Goal: Task Accomplishment & Management: Manage account settings

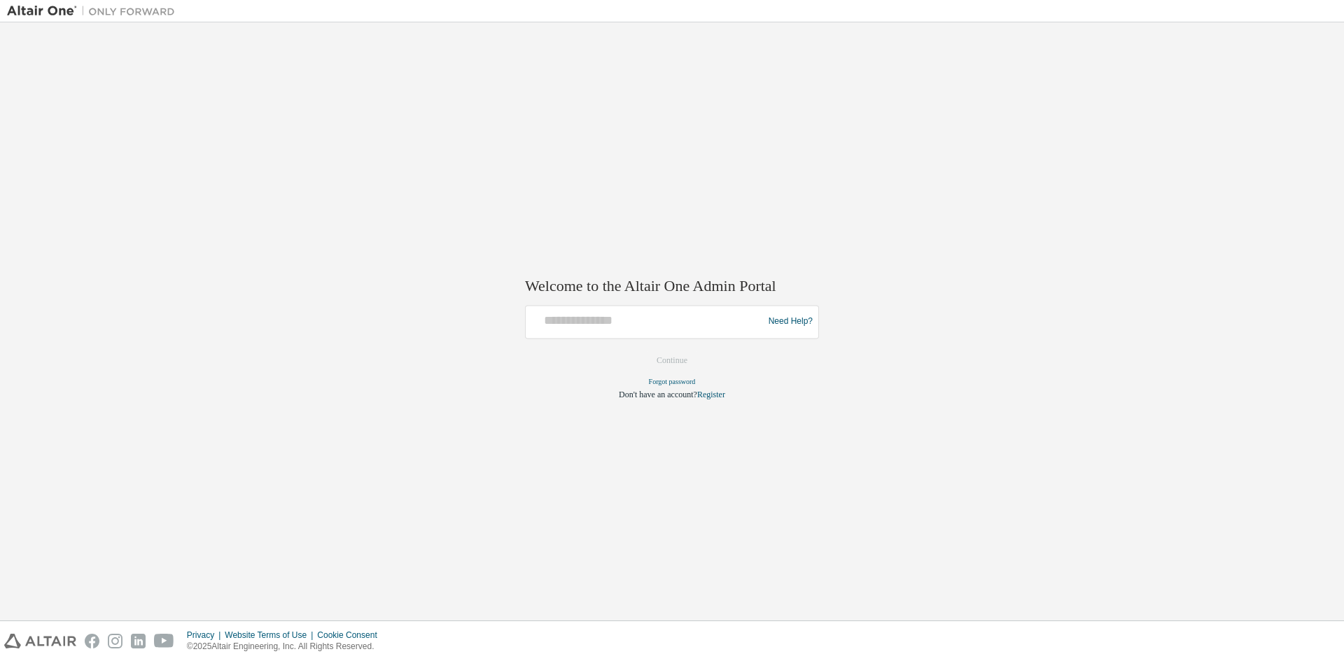
click at [645, 331] on div at bounding box center [646, 322] width 230 height 27
click at [629, 324] on input "text" at bounding box center [646, 319] width 230 height 20
type input "**********"
click at [685, 367] on button "Continue" at bounding box center [672, 360] width 60 height 21
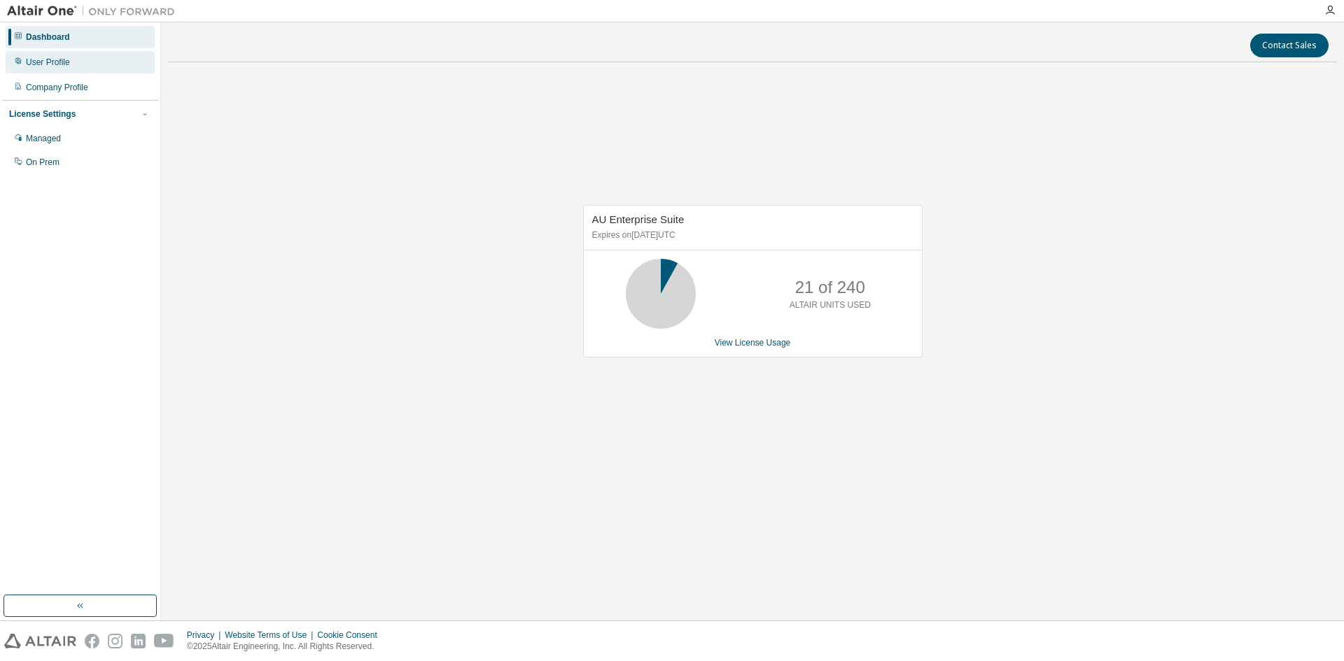
click at [59, 57] on div "User Profile" at bounding box center [48, 62] width 44 height 11
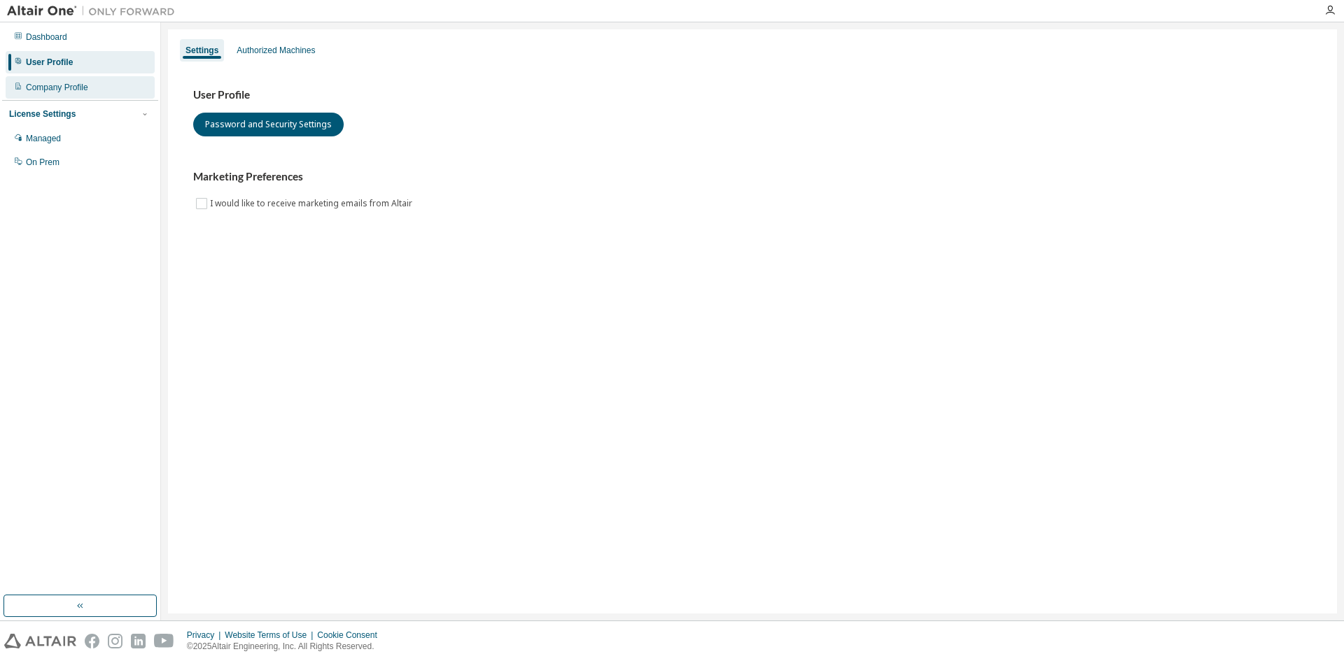
click at [78, 85] on div "Company Profile" at bounding box center [57, 87] width 62 height 11
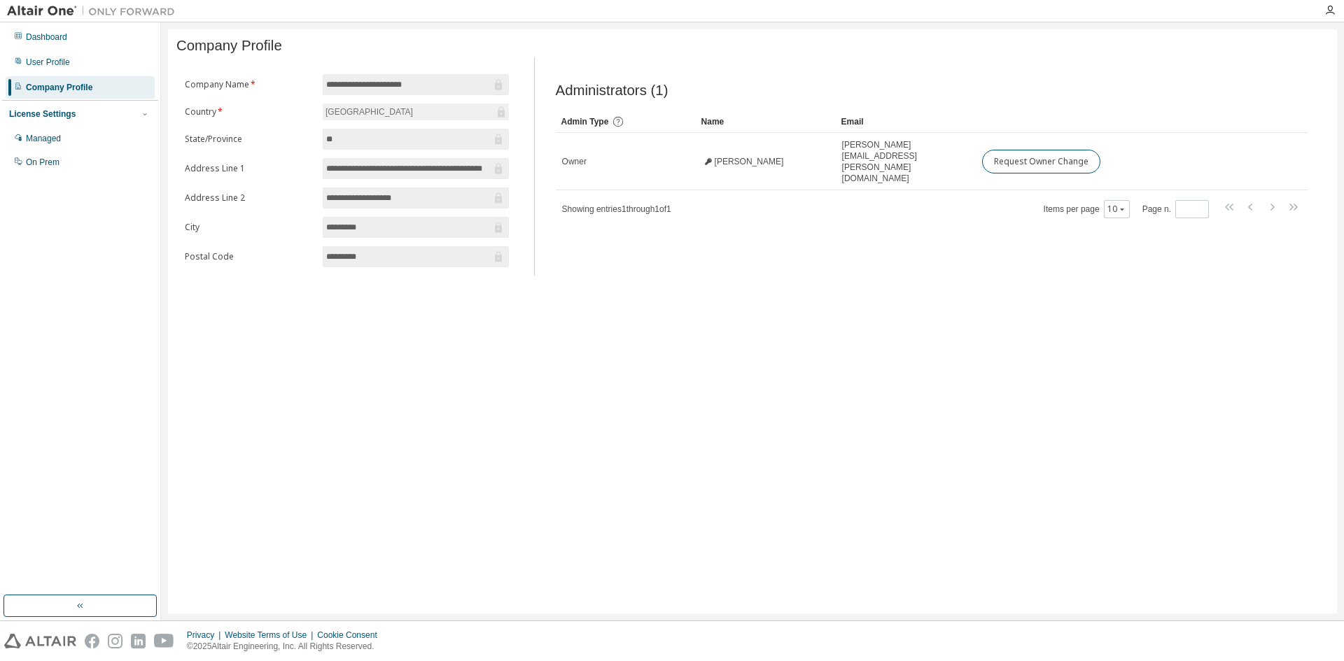
click at [89, 105] on div "License Settings Managed On Prem" at bounding box center [80, 137] width 156 height 75
click at [78, 133] on div "Managed" at bounding box center [80, 138] width 149 height 22
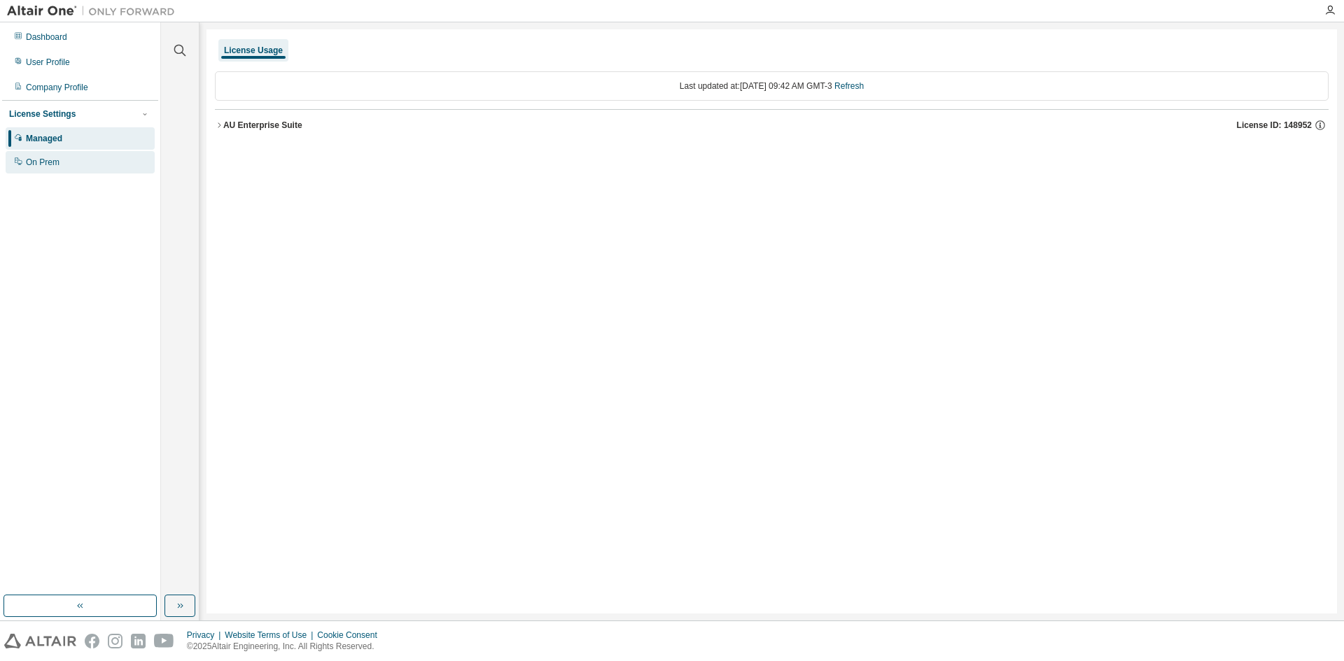
click at [72, 163] on div "On Prem" at bounding box center [80, 162] width 149 height 22
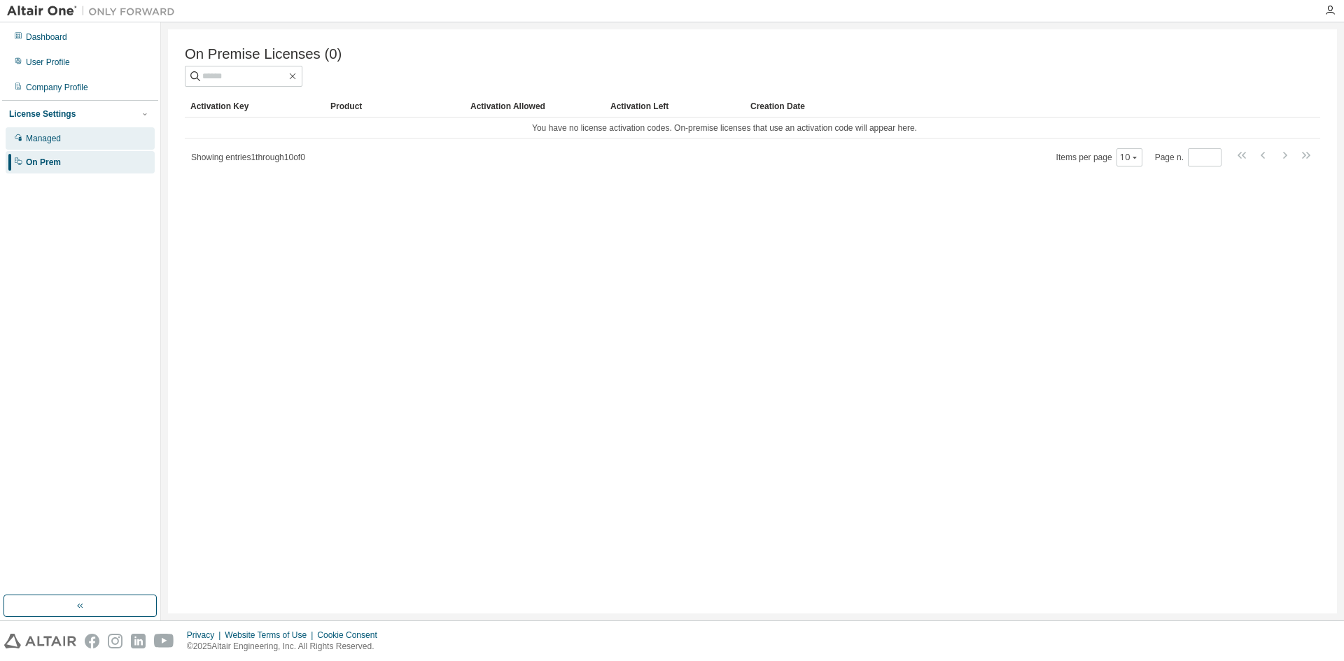
click at [70, 150] on div "Managed" at bounding box center [80, 138] width 149 height 22
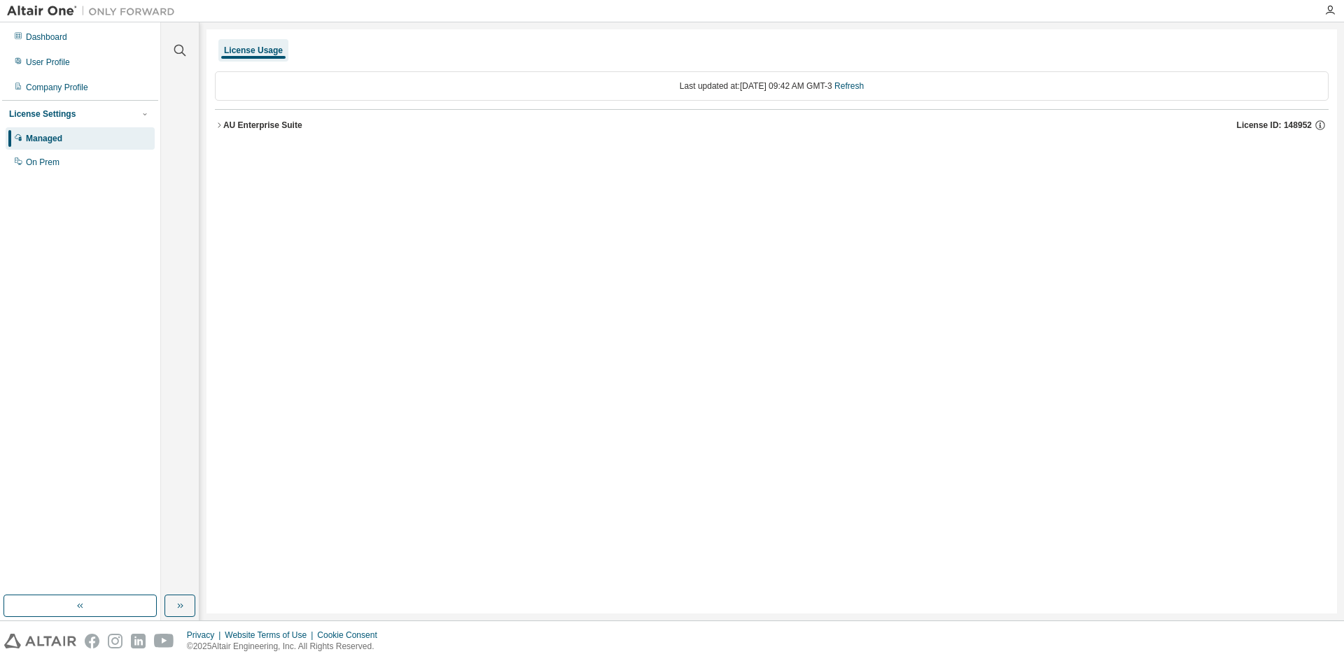
click at [224, 118] on button "AU Enterprise Suite License ID: 148952" at bounding box center [772, 125] width 1114 height 31
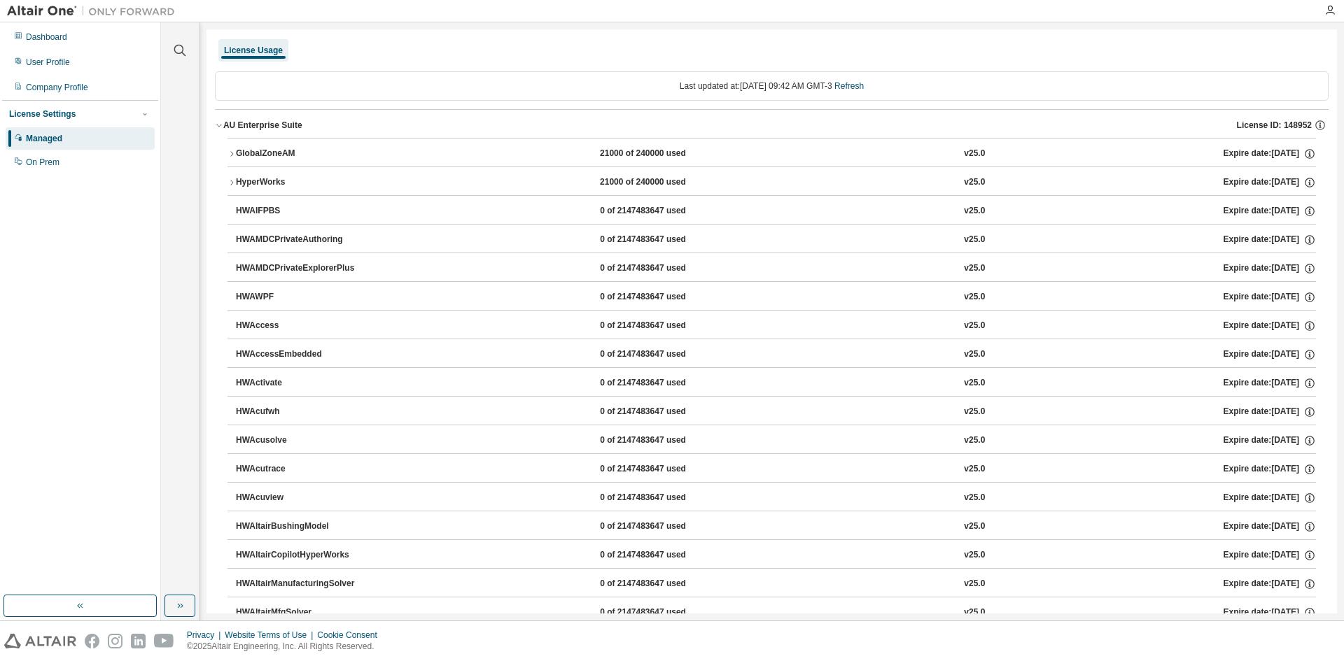
click at [229, 185] on icon "button" at bounding box center [231, 182] width 8 height 8
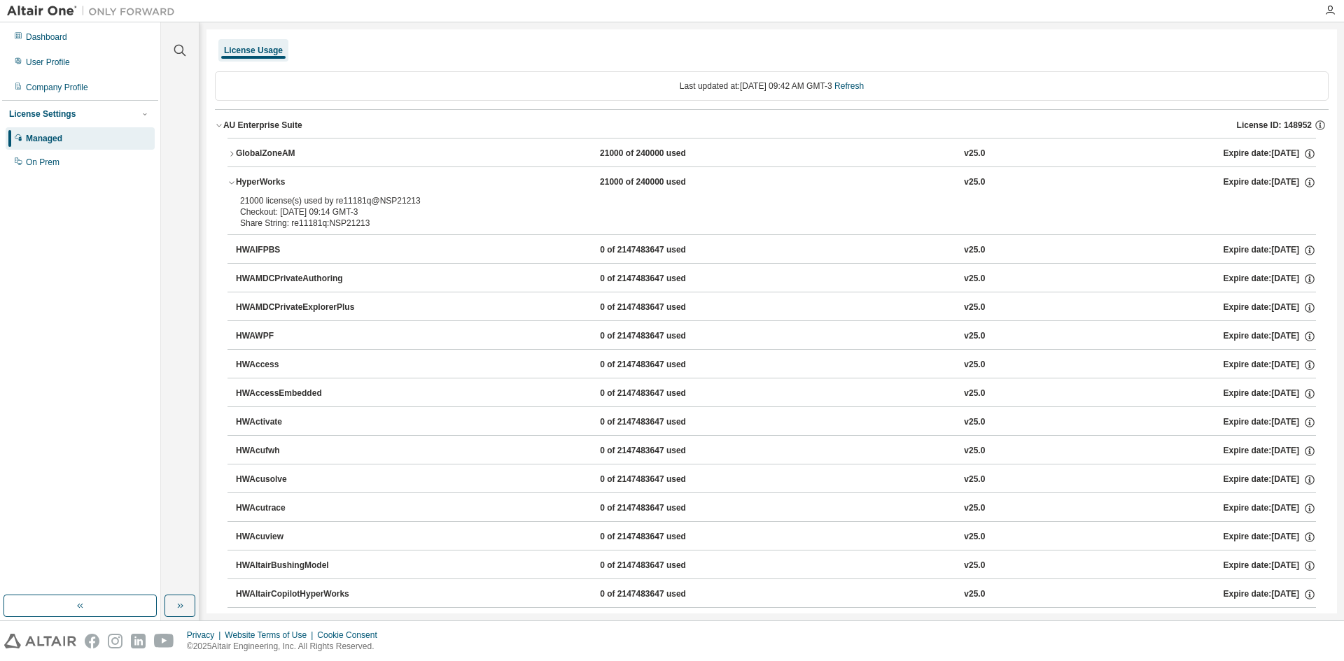
click at [229, 185] on icon "button" at bounding box center [231, 182] width 8 height 8
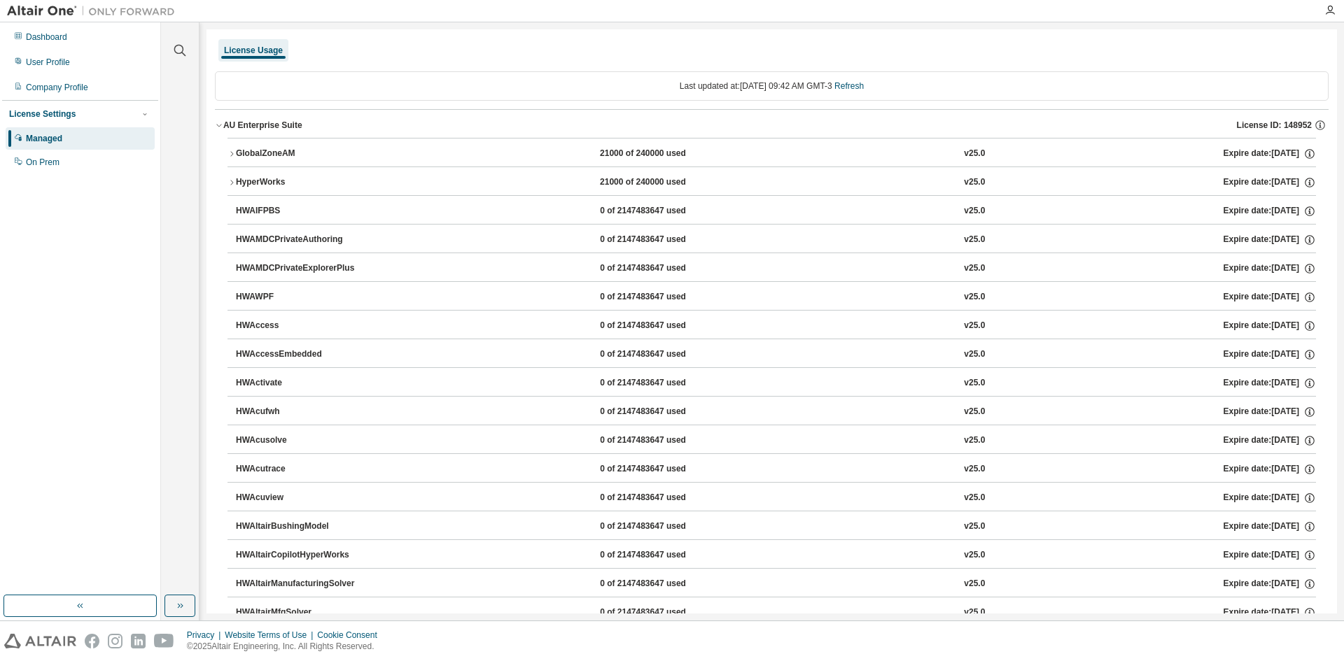
click at [234, 161] on button "GlobalZoneAM 21000 of 240000 used v25.0 Expire date: 2025-09-09" at bounding box center [771, 154] width 1088 height 31
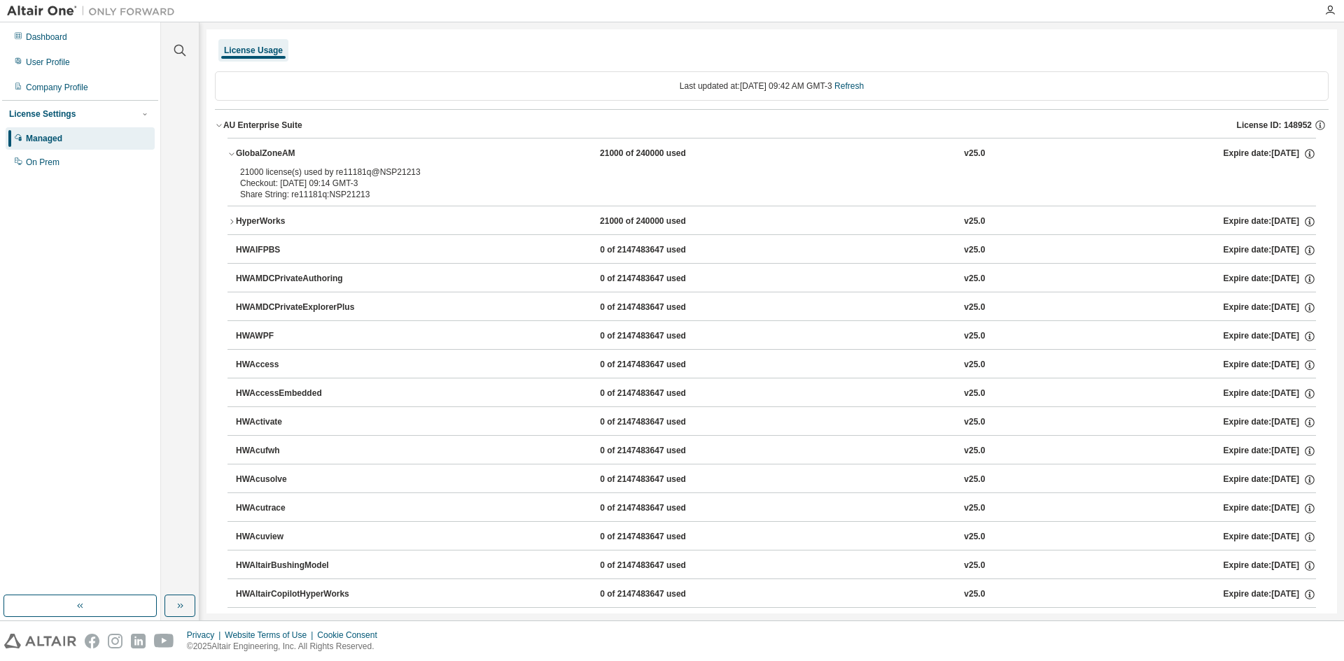
click at [234, 161] on button "GlobalZoneAM 21000 of 240000 used v25.0 Expire date: 2025-09-09" at bounding box center [771, 154] width 1088 height 31
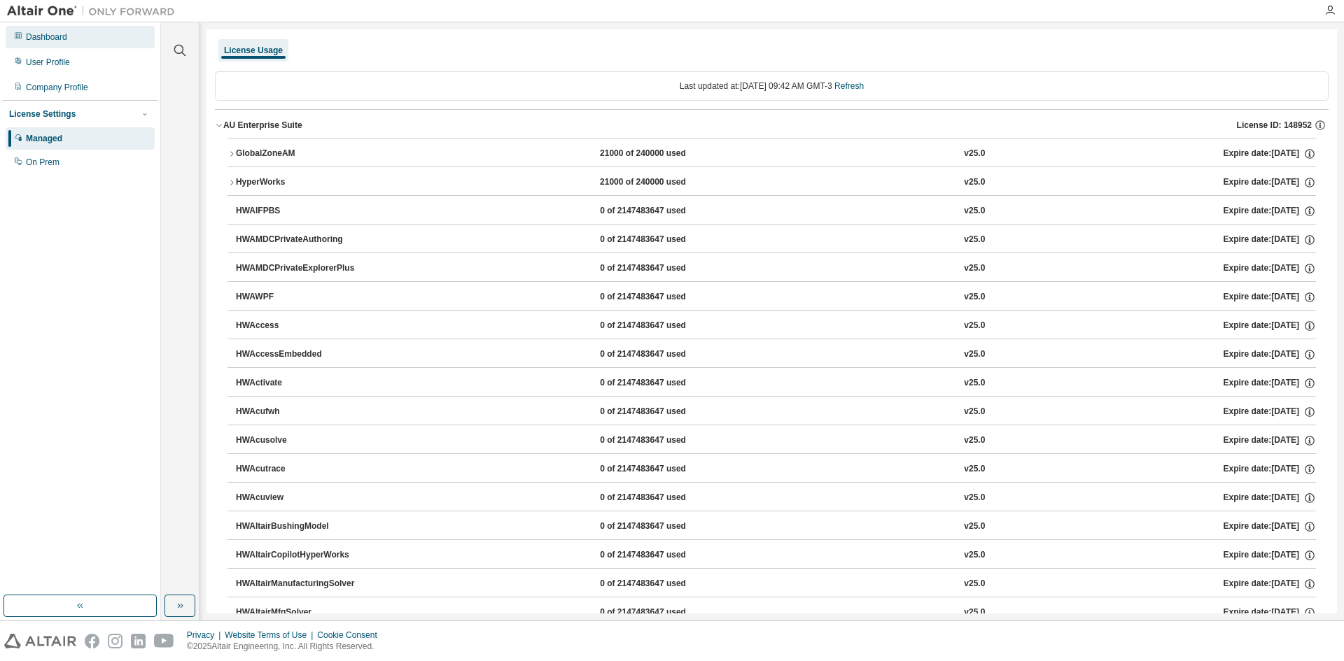
click at [55, 41] on div "Dashboard" at bounding box center [46, 36] width 41 height 11
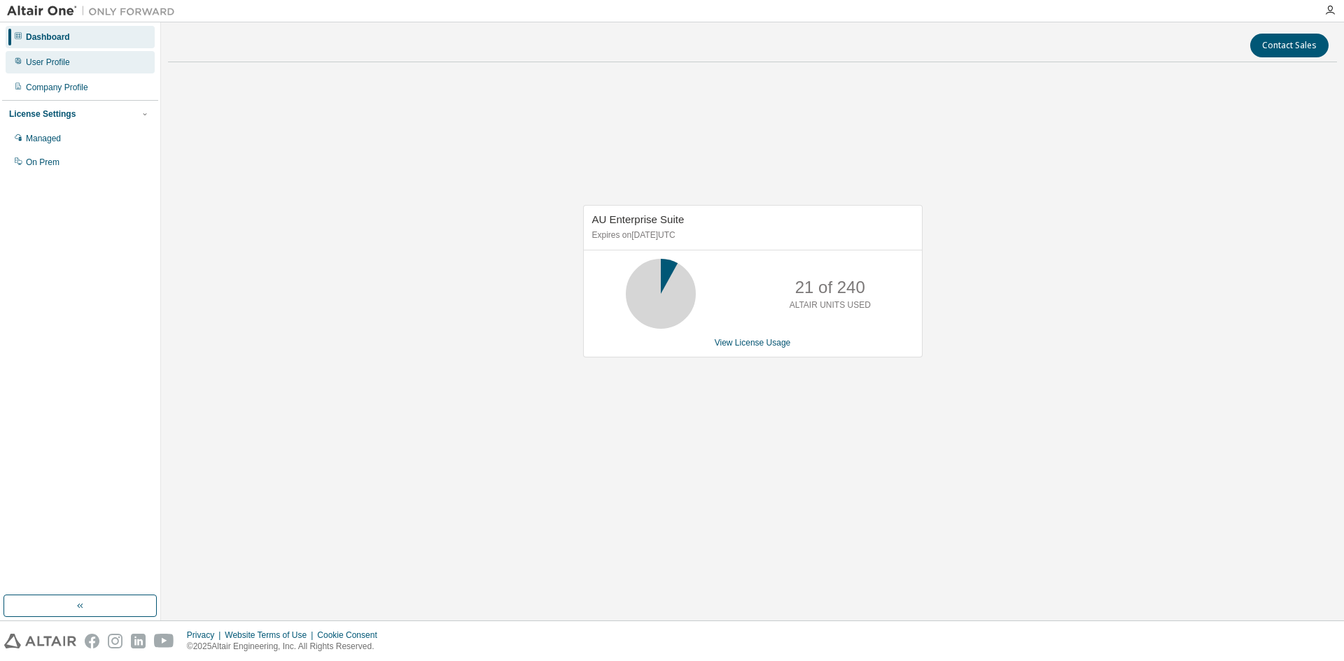
click at [62, 56] on div "User Profile" at bounding box center [80, 62] width 149 height 22
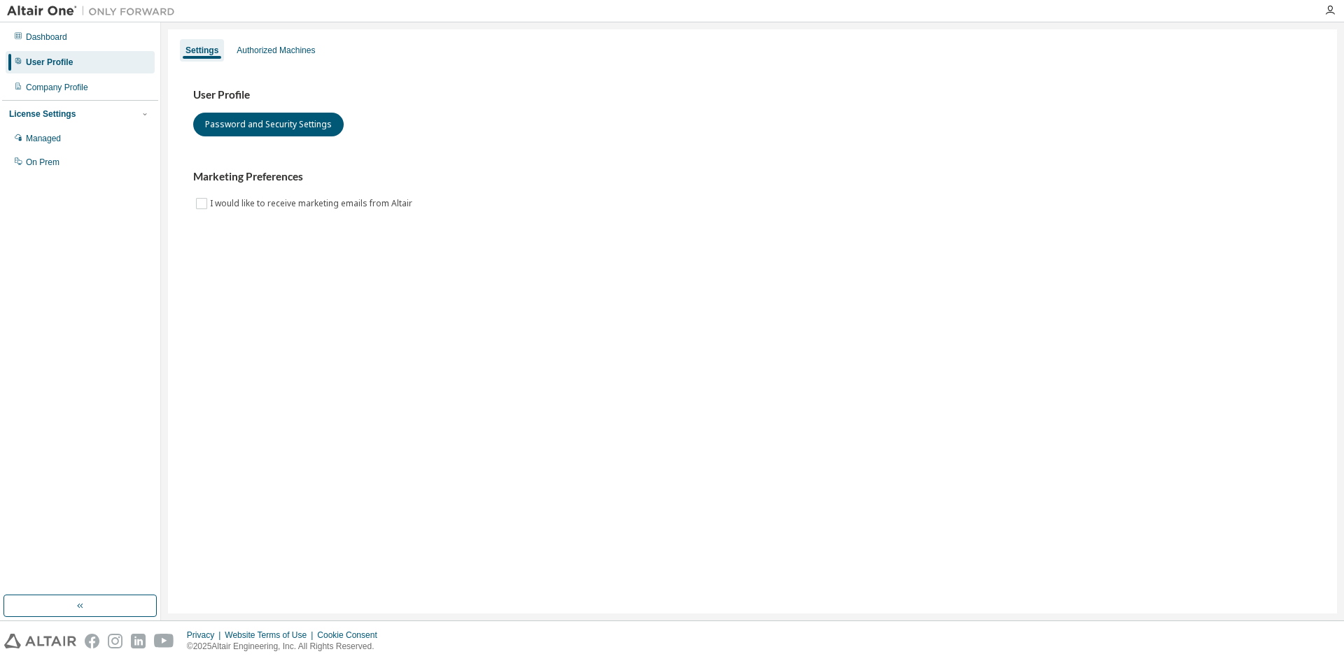
click at [70, 76] on div "Dashboard User Profile Company Profile License Settings Managed On Prem" at bounding box center [80, 99] width 156 height 150
click at [303, 57] on div "Authorized Machines" at bounding box center [276, 50] width 90 height 22
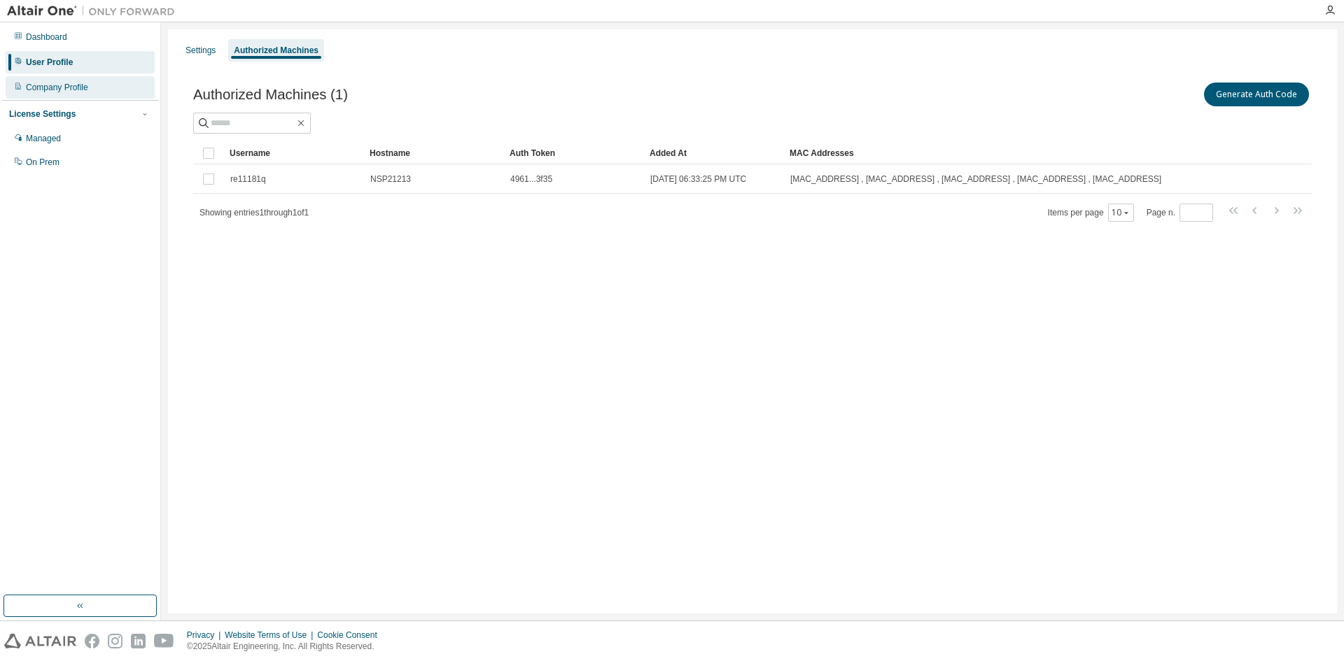
click at [30, 78] on div "Company Profile" at bounding box center [80, 87] width 149 height 22
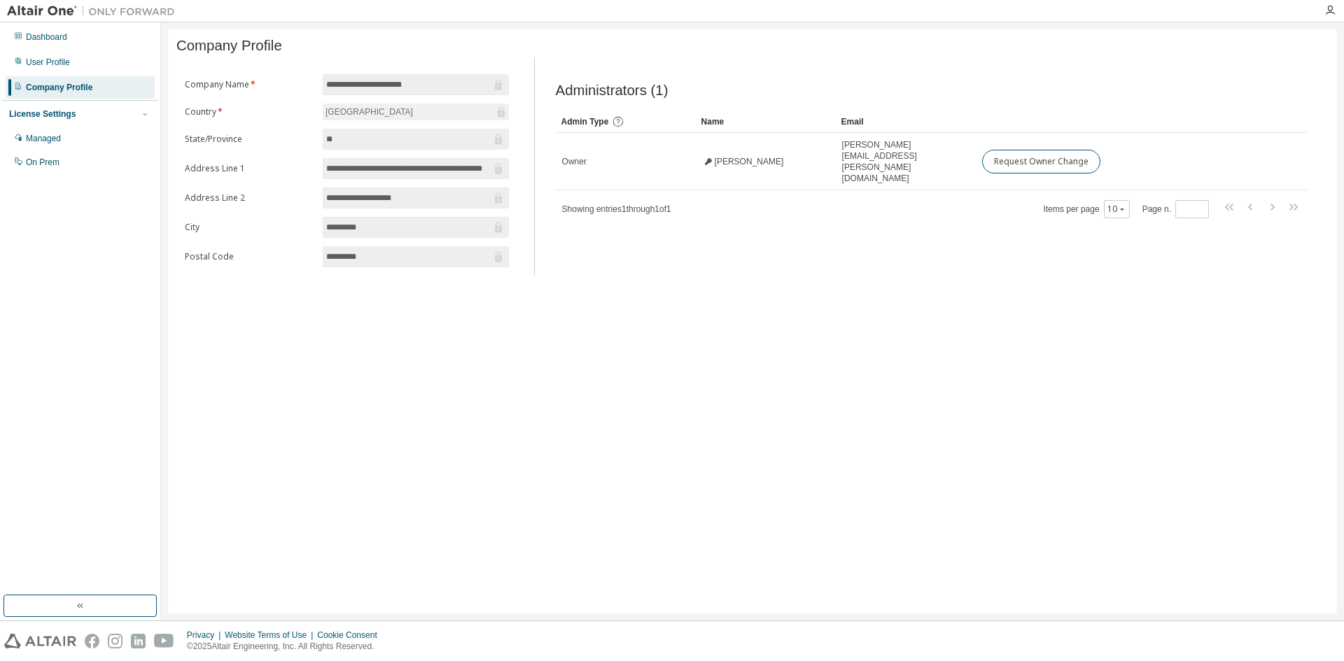
click at [56, 110] on div "License Settings" at bounding box center [42, 113] width 66 height 11
click at [57, 110] on div "License Settings" at bounding box center [42, 113] width 66 height 11
click at [60, 134] on div "Managed" at bounding box center [43, 138] width 35 height 11
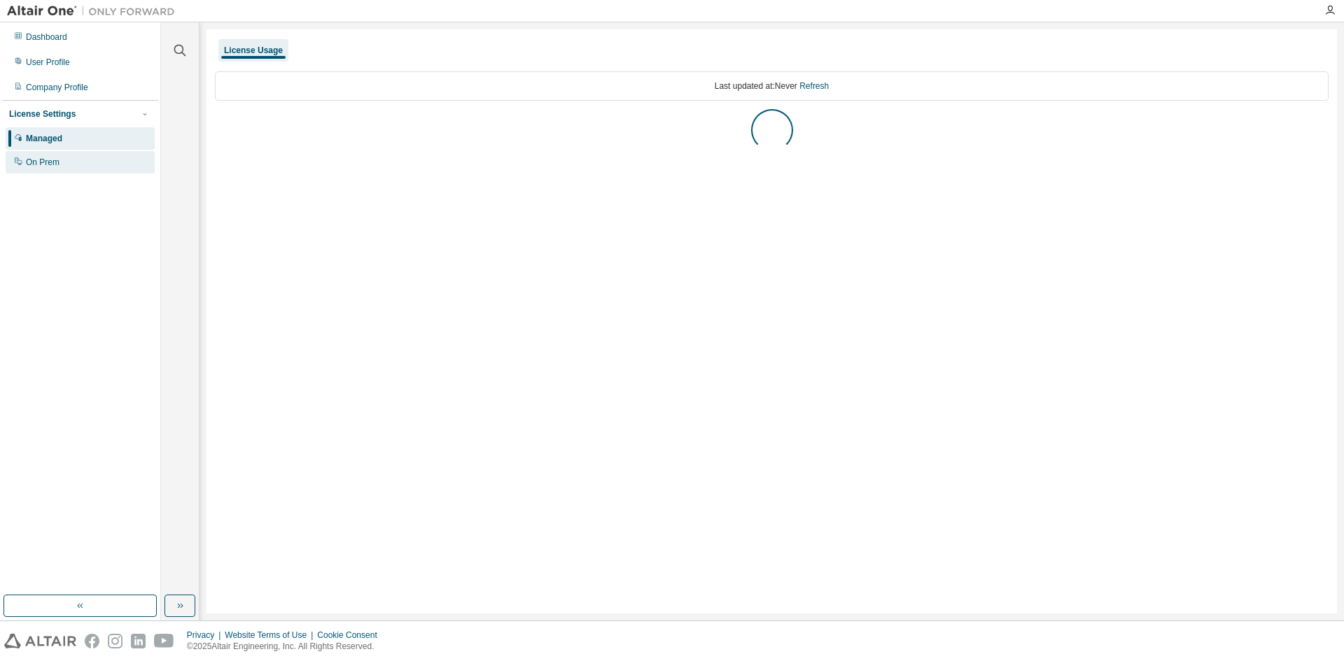
click at [62, 158] on div "On Prem" at bounding box center [80, 162] width 149 height 22
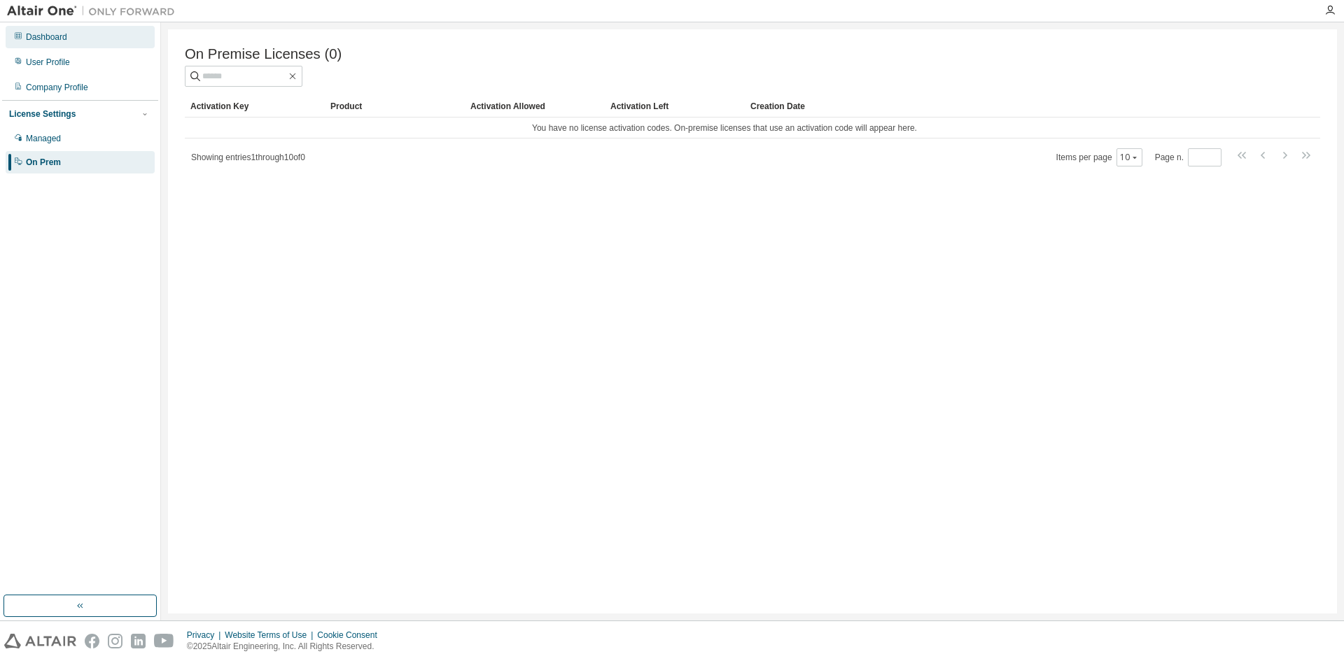
click at [64, 35] on div "Dashboard" at bounding box center [46, 36] width 41 height 11
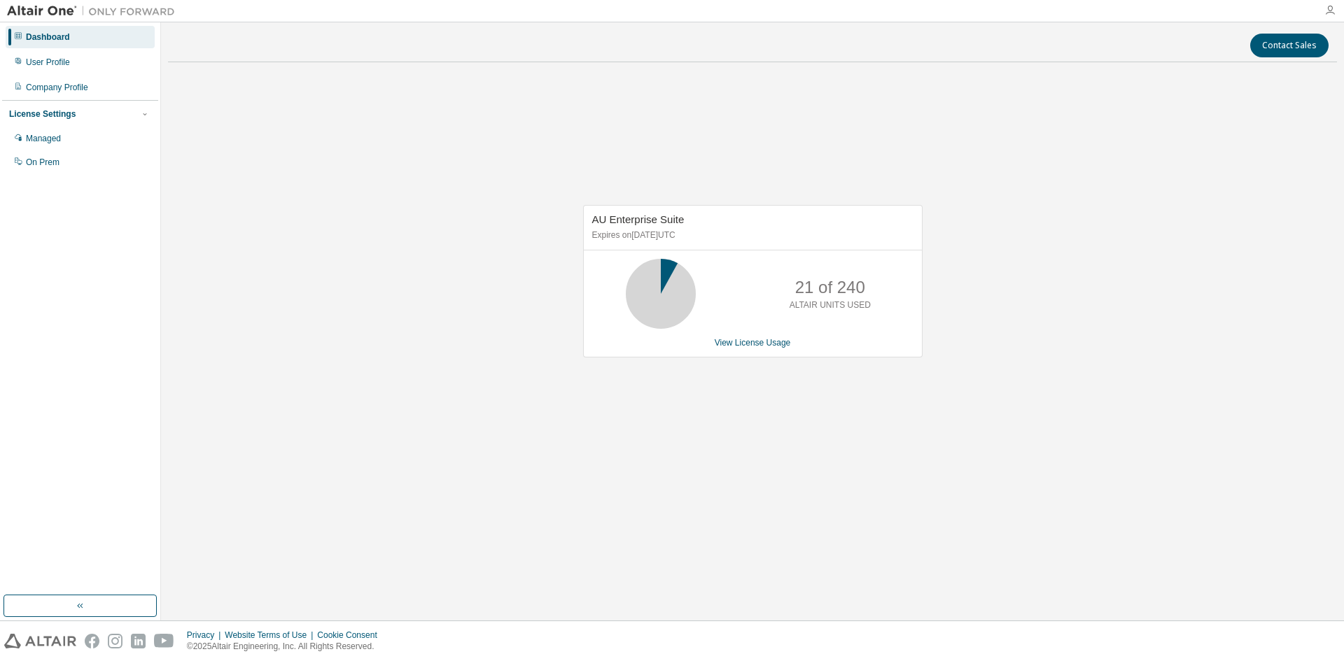
click at [1330, 10] on icon "button" at bounding box center [1329, 10] width 11 height 11
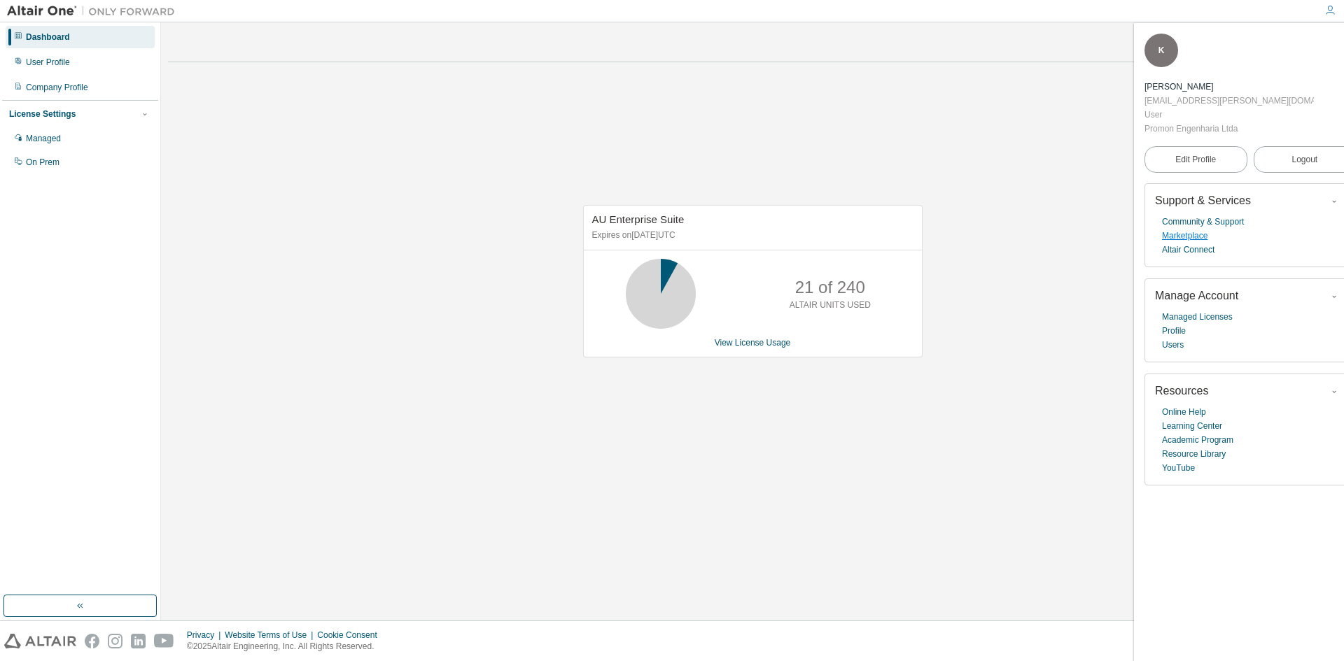
click at [1194, 229] on link "Marketplace" at bounding box center [1184, 236] width 45 height 14
click at [1179, 310] on link "Managed Licenses" at bounding box center [1197, 317] width 71 height 14
click at [1188, 229] on link "Marketplace" at bounding box center [1184, 236] width 45 height 14
